Goal: Find specific page/section: Find specific page/section

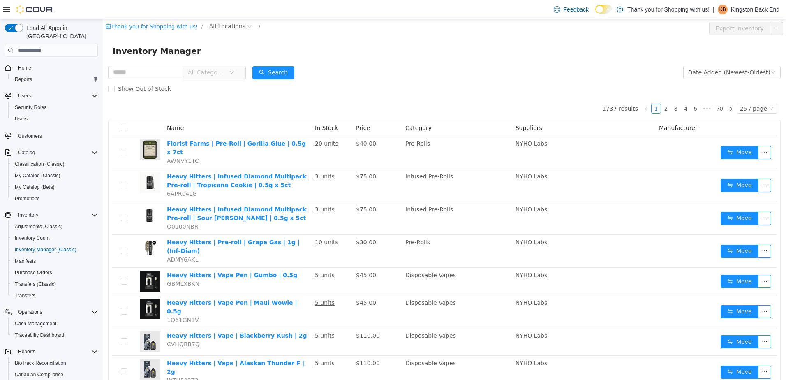
click at [37, 62] on span "Home" at bounding box center [56, 67] width 83 height 10
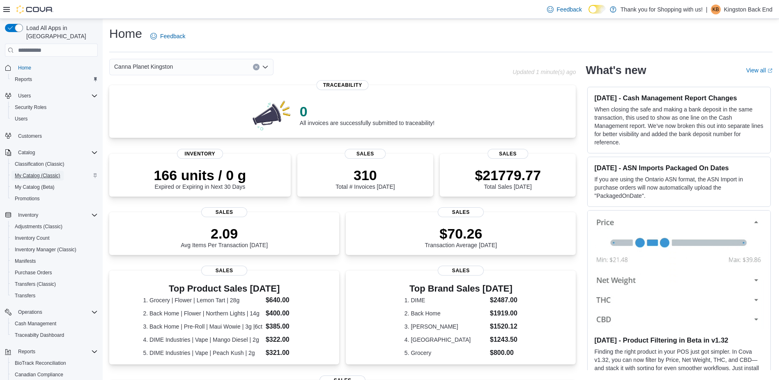
click at [39, 172] on span "My Catalog (Classic)" at bounding box center [38, 175] width 46 height 7
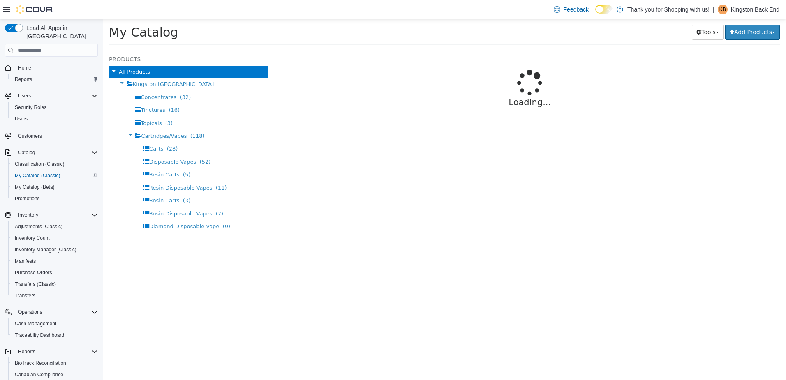
select select "**********"
